Goal: Task Accomplishment & Management: Manage account settings

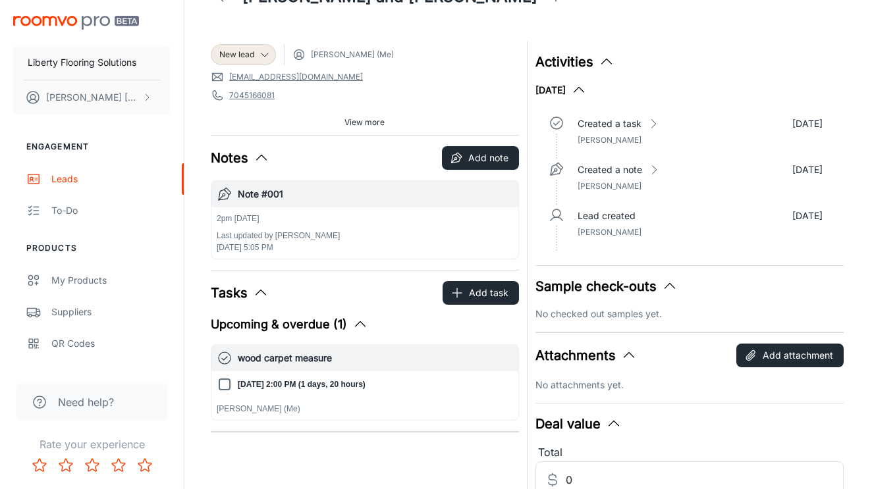
scroll to position [74, 0]
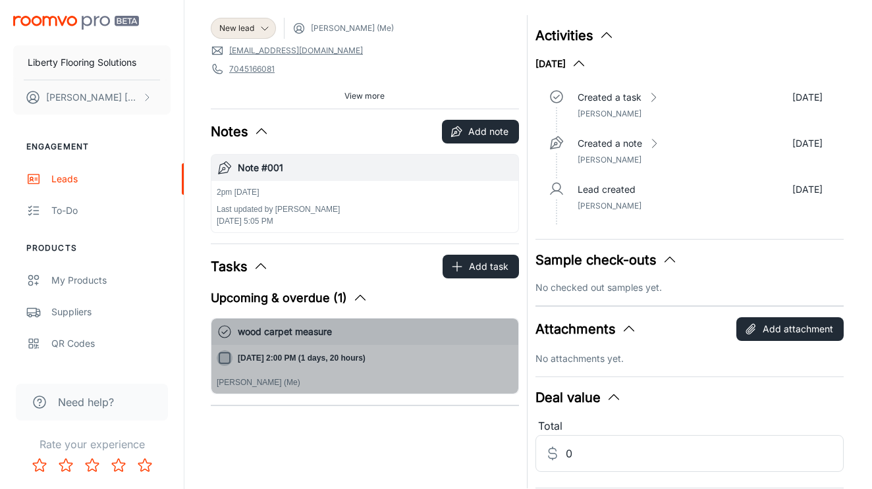
click at [224, 357] on input "[DATE] 2:00 PM (1 days, 20 hours)" at bounding box center [225, 358] width 16 height 16
checkbox input "true"
click at [321, 358] on p "[DATE] 2:00 PM (1 days, 20 hours)" at bounding box center [302, 358] width 128 height 12
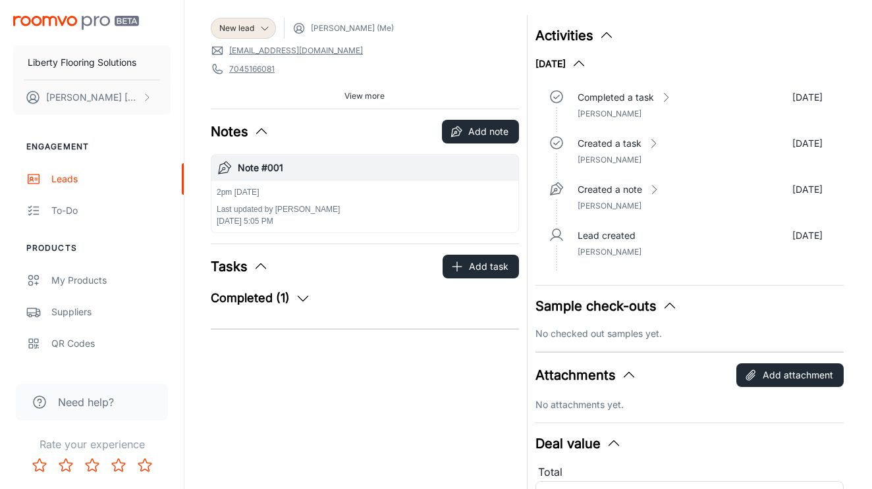
click at [270, 311] on div "Completed (1) wood carpet measure [DATE] 2:00 PM (1 days, 4 hours) [PERSON_NAME…" at bounding box center [365, 303] width 308 height 29
click at [468, 274] on button "Add task" at bounding box center [481, 267] width 76 height 24
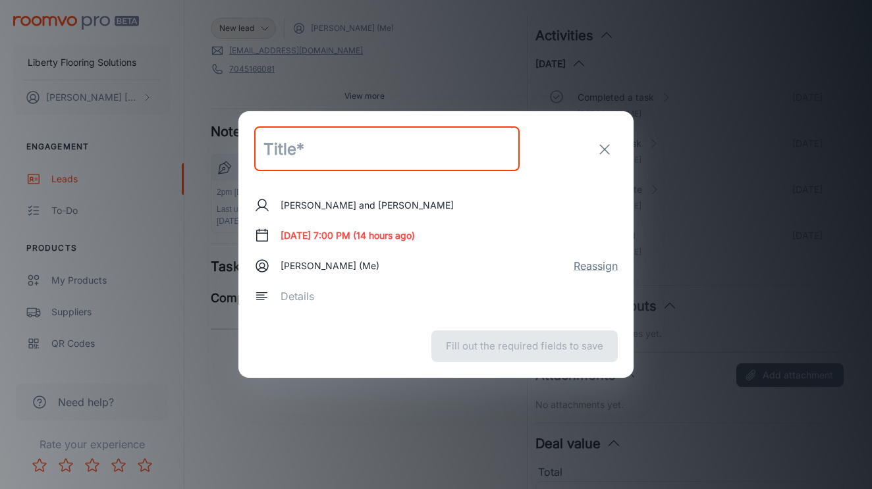
click at [389, 170] on input "text" at bounding box center [386, 149] width 265 height 45
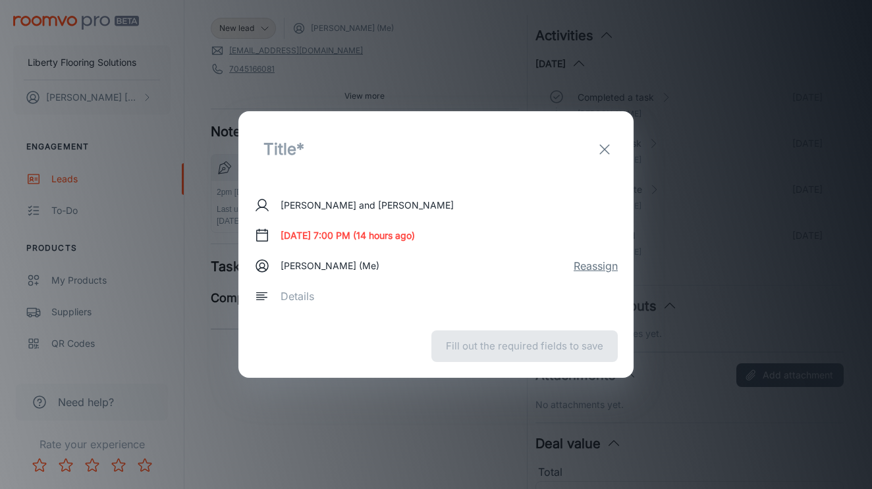
click at [588, 265] on button "Reassign" at bounding box center [596, 266] width 44 height 16
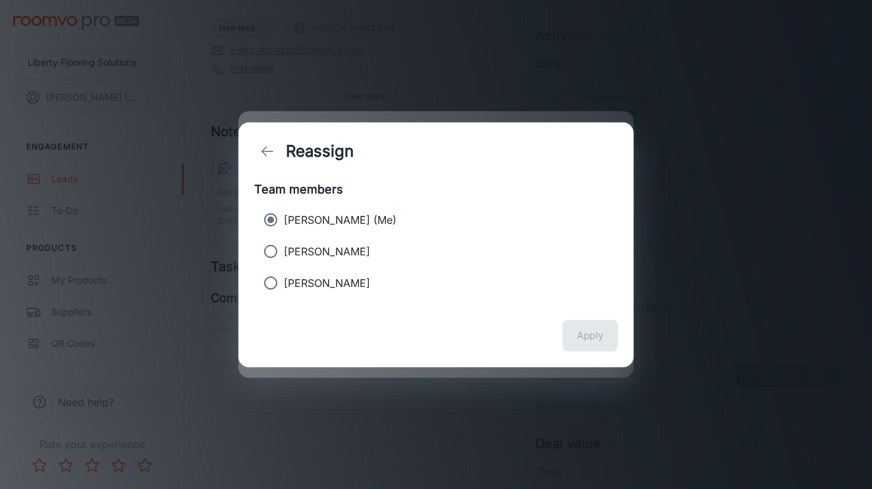
click at [297, 253] on p "[PERSON_NAME]" at bounding box center [327, 252] width 86 height 16
click at [284, 253] on input "[PERSON_NAME]" at bounding box center [271, 251] width 26 height 26
radio input "true"
radio input "false"
click at [576, 344] on button "Apply" at bounding box center [589, 336] width 55 height 32
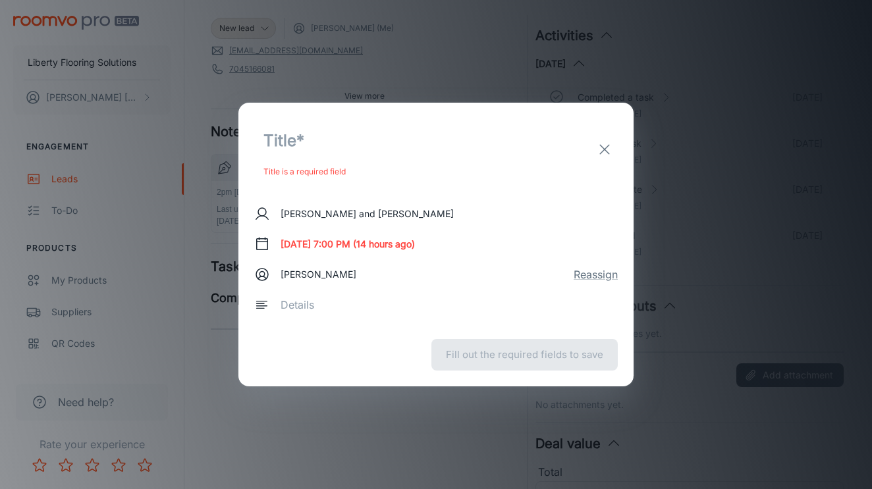
click at [317, 175] on p "Title is a required field" at bounding box center [386, 172] width 247 height 16
click at [323, 166] on p "Title is a required field" at bounding box center [386, 172] width 247 height 16
click at [604, 150] on line "exit" at bounding box center [604, 149] width 9 height 9
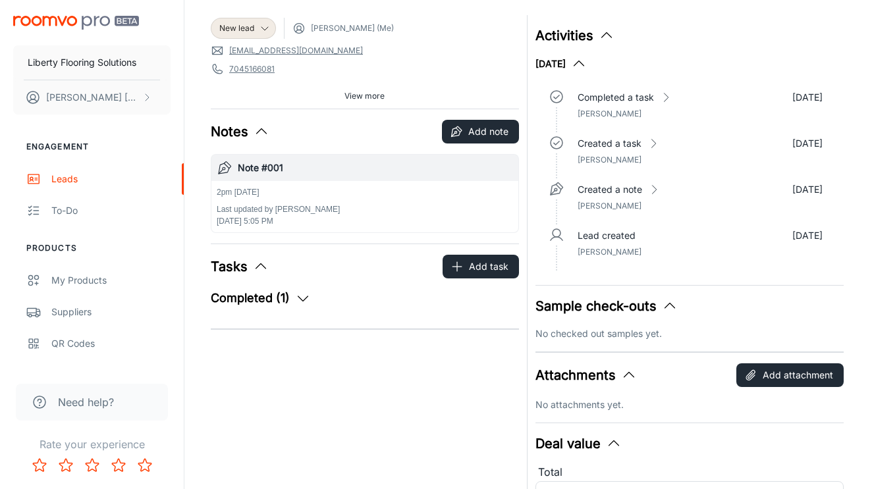
scroll to position [0, 0]
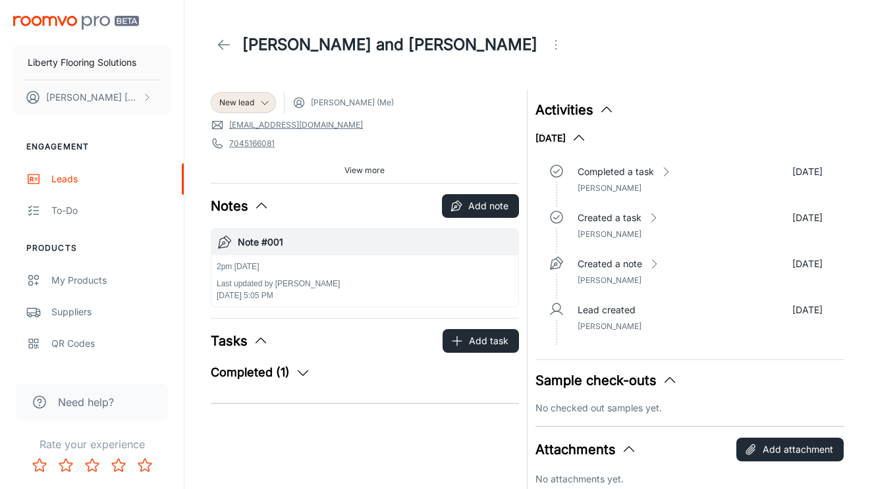
click at [457, 324] on div "New lead [PERSON_NAME] (Me) [EMAIL_ADDRESS][DOMAIN_NAME] 7045166081 [STREET_ADD…" at bounding box center [361, 346] width 316 height 528
click at [472, 346] on button "Add task" at bounding box center [481, 341] width 76 height 24
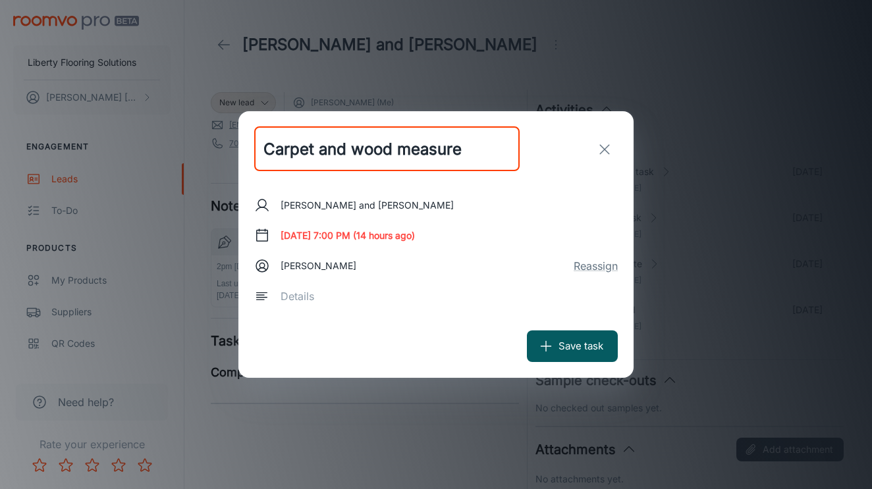
type input "Carpet and wood measure"
click at [355, 291] on textarea at bounding box center [445, 296] width 328 height 15
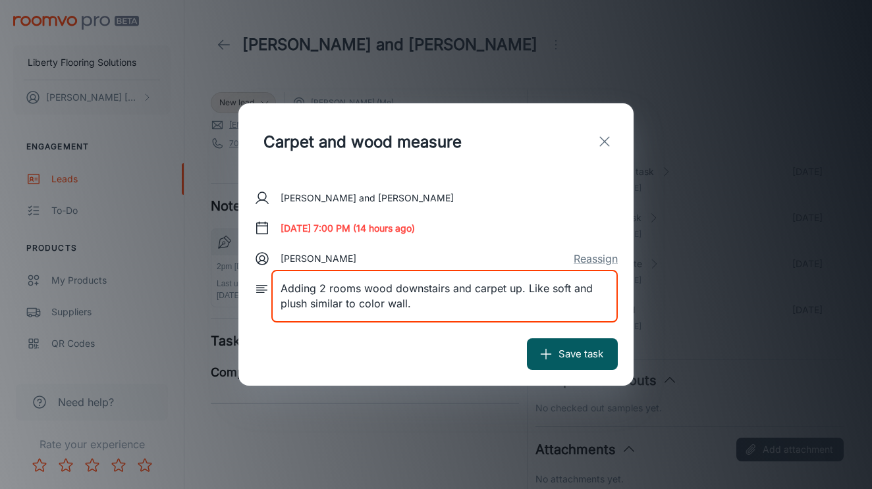
type textarea "Adding 2 rooms wood downstairs and carpet up. Like soft and plush similar to co…"
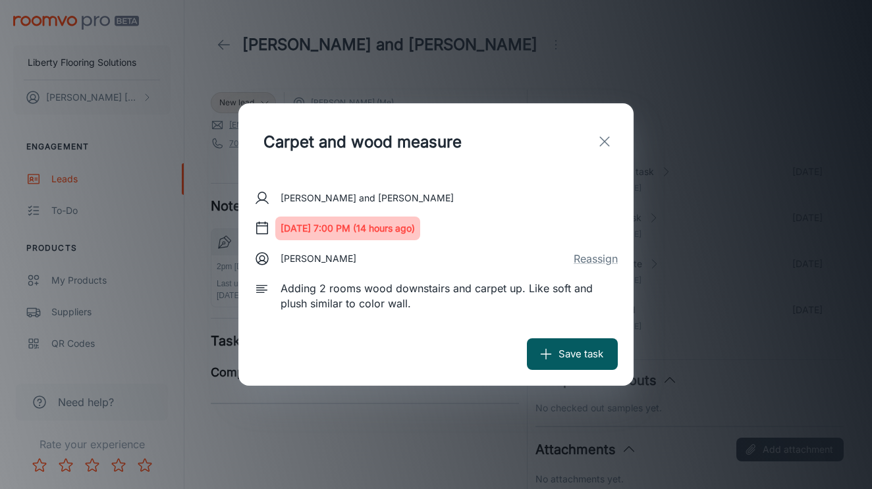
click at [324, 218] on button "[DATE] 7:00 PM (14 hours ago)" at bounding box center [347, 229] width 145 height 24
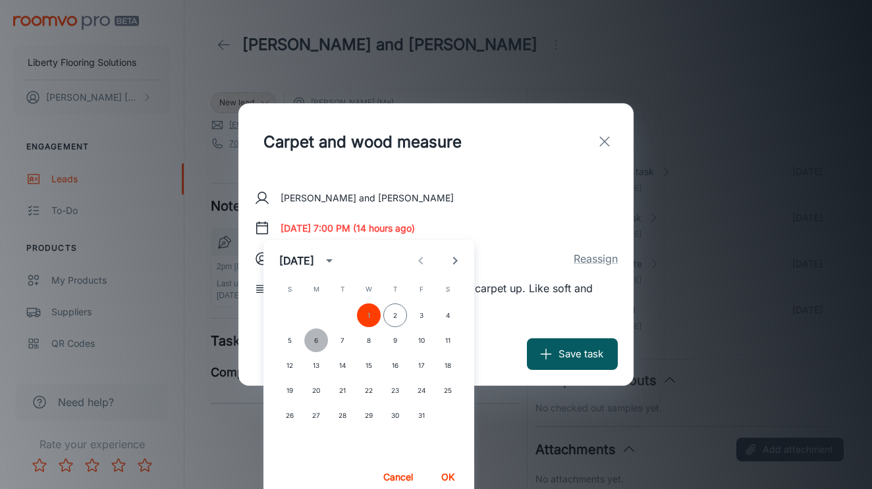
click at [310, 340] on button "6" at bounding box center [316, 341] width 24 height 24
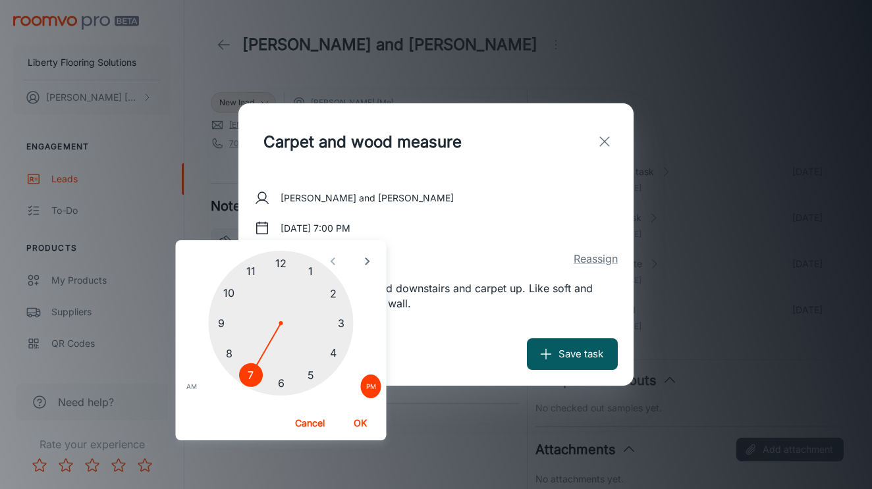
click at [256, 269] on div at bounding box center [281, 323] width 145 height 145
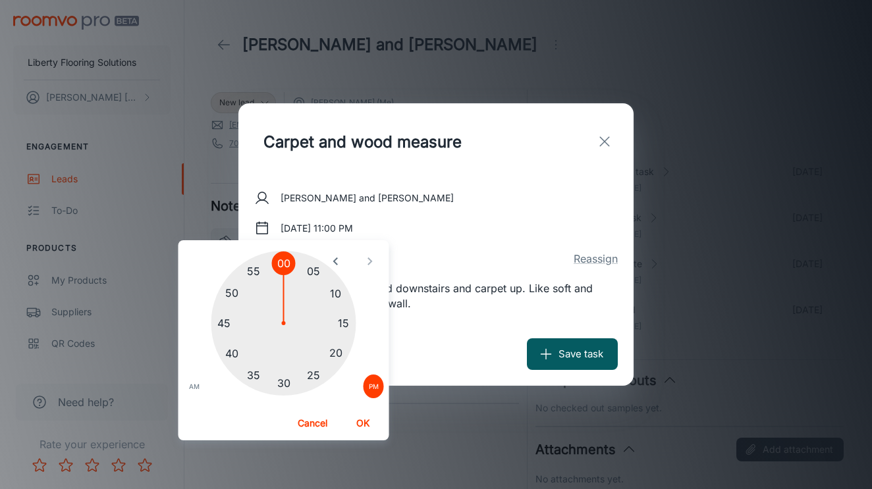
click at [284, 381] on div at bounding box center [283, 323] width 145 height 145
click at [205, 389] on div "05 10 15 20 25 30 35 40 45 50 55 00 AM PM" at bounding box center [284, 323] width 190 height 145
click at [195, 389] on span "AM" at bounding box center [194, 386] width 11 height 13
click at [379, 423] on button "OK" at bounding box center [363, 424] width 42 height 24
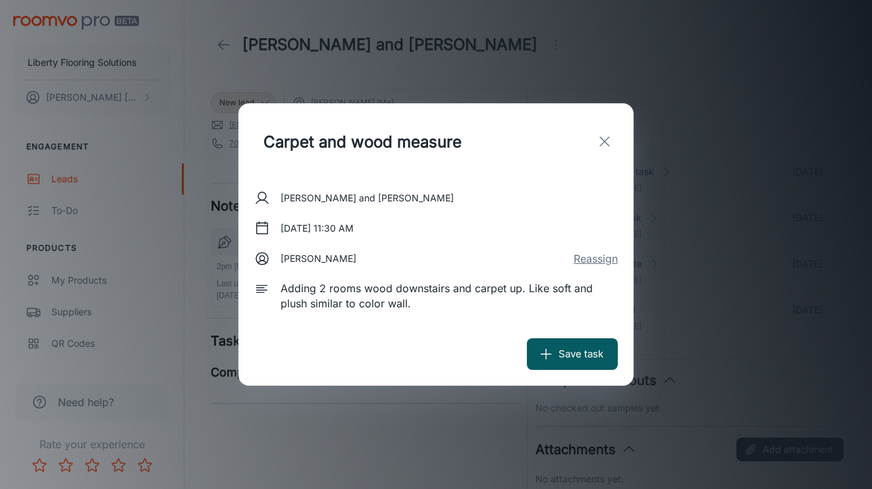
click at [597, 257] on button "Reassign" at bounding box center [596, 259] width 44 height 16
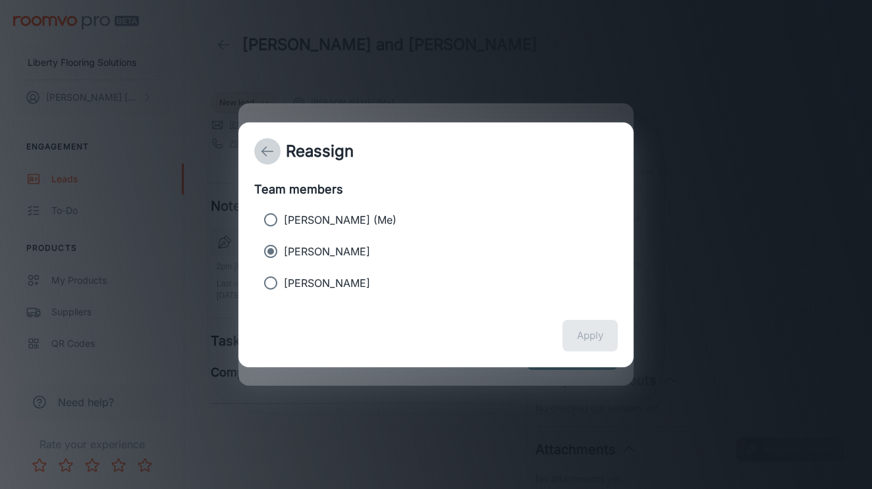
click at [255, 151] on button "back" at bounding box center [267, 151] width 26 height 26
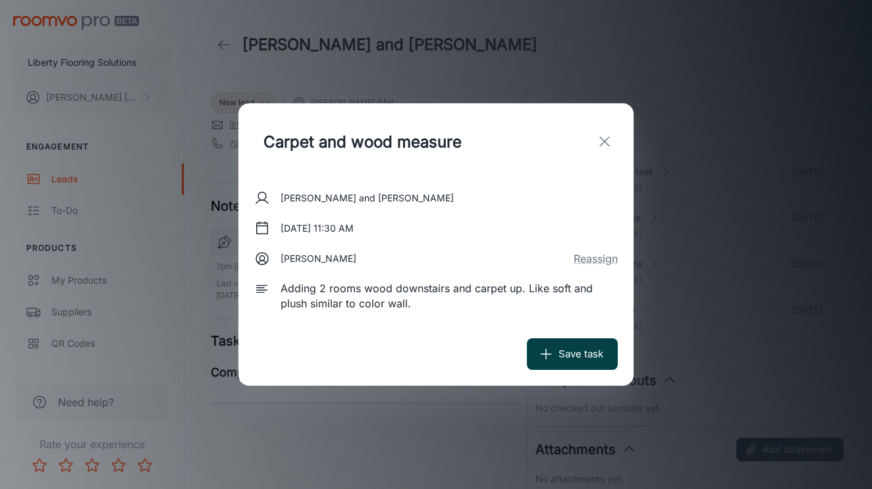
click at [568, 359] on button "Save task" at bounding box center [572, 355] width 91 height 32
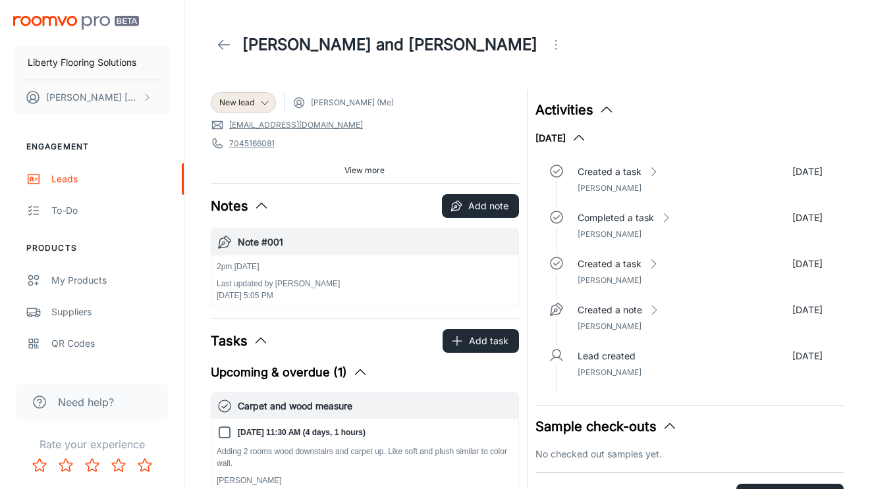
click at [214, 42] on link at bounding box center [224, 45] width 26 height 26
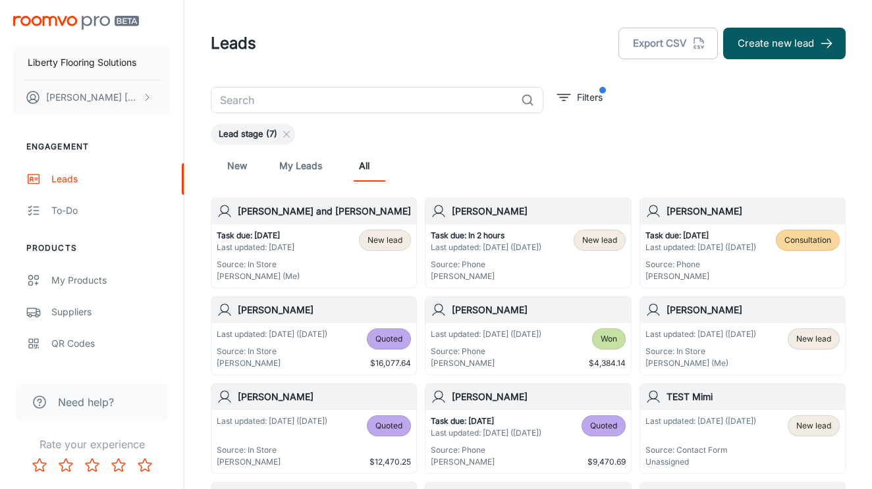
click at [402, 97] on input "text" at bounding box center [363, 100] width 305 height 26
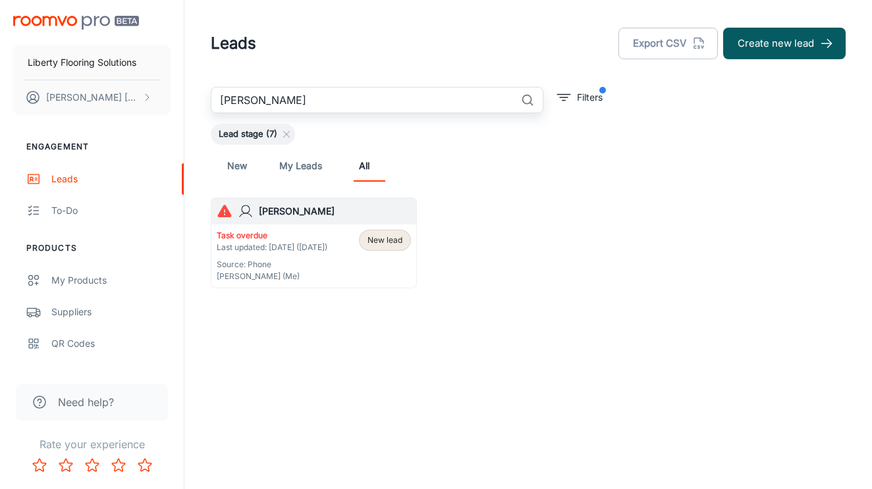
type input "[PERSON_NAME]"
drag, startPoint x: 402, startPoint y: 97, endPoint x: 290, endPoint y: 217, distance: 164.0
click at [290, 217] on h6 "[PERSON_NAME]" at bounding box center [335, 211] width 152 height 14
